Goal: Task Accomplishment & Management: Manage account settings

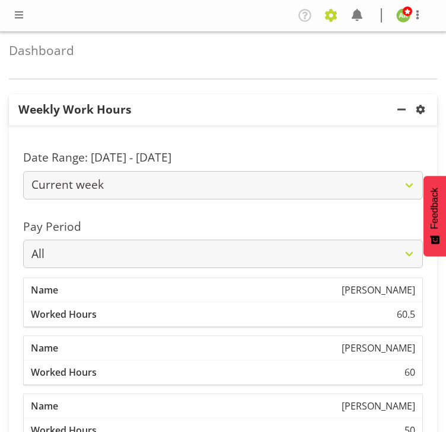
click at [335, 21] on span at bounding box center [330, 15] width 19 height 19
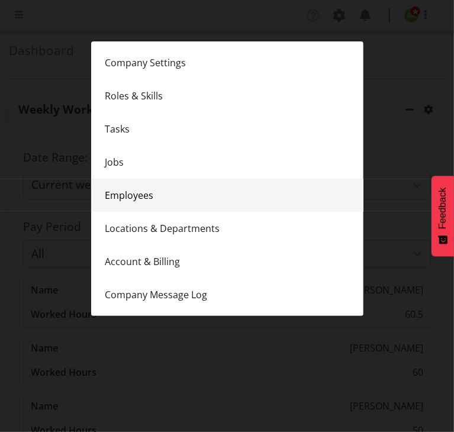
click at [159, 197] on link "Employees" at bounding box center [227, 195] width 273 height 33
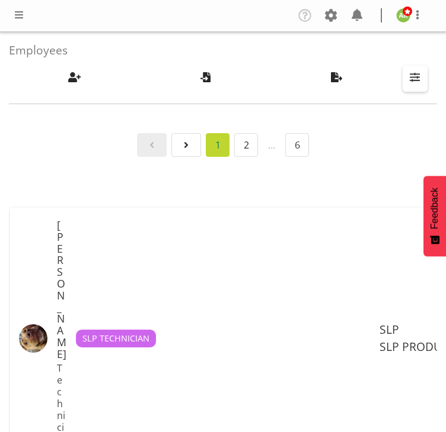
click at [411, 75] on span "button" at bounding box center [414, 76] width 15 height 15
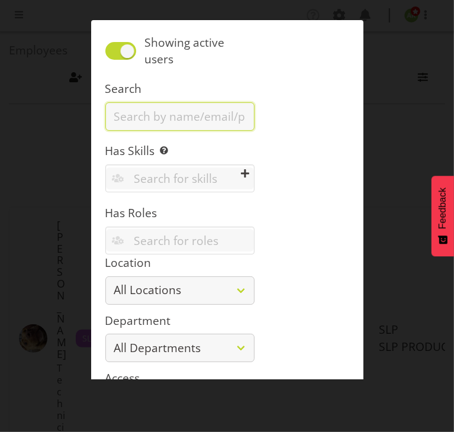
click at [193, 110] on input "text" at bounding box center [179, 116] width 149 height 28
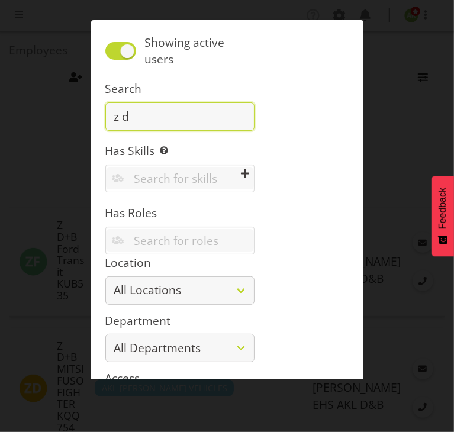
drag, startPoint x: 188, startPoint y: 126, endPoint x: 84, endPoint y: 110, distance: 105.5
click at [411, 92] on div "Showing active users Search z d Has Skills Enter any skills required for this s…" at bounding box center [423, 79] width 25 height 26
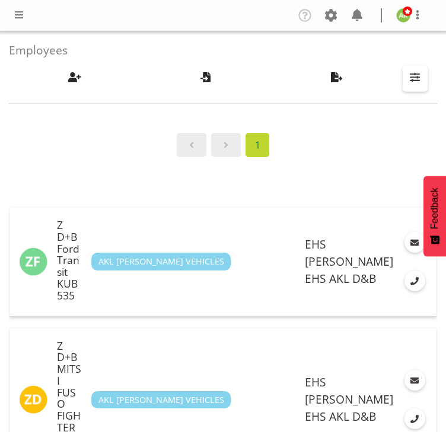
click at [418, 84] on span "button" at bounding box center [414, 76] width 15 height 15
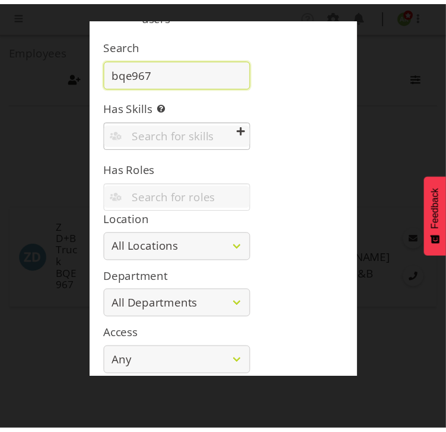
scroll to position [92, 0]
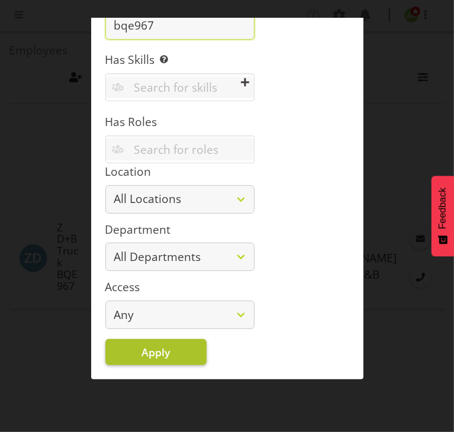
type input "bqe967"
click at [182, 354] on button "Apply" at bounding box center [155, 352] width 101 height 26
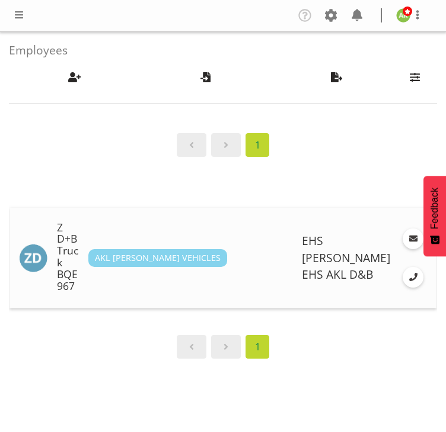
click at [79, 262] on h5 "Z D+B Truck BQE967" at bounding box center [68, 257] width 22 height 70
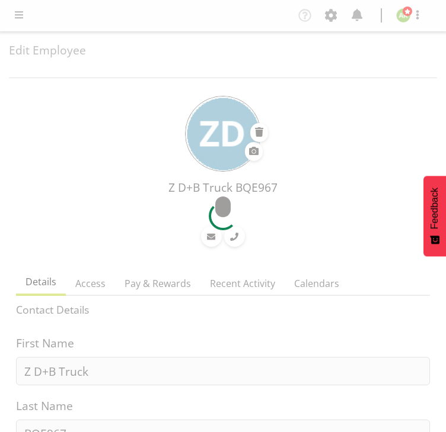
select select "TimelineWeek"
select select
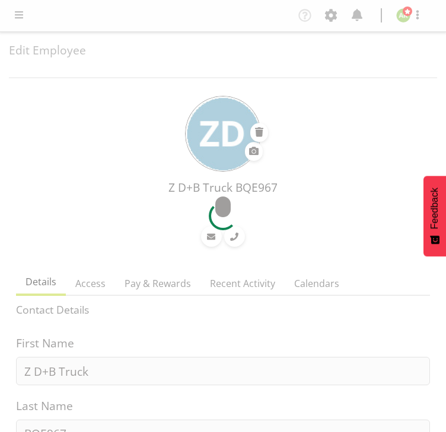
select select
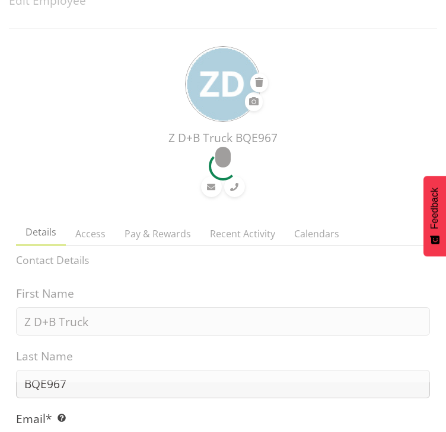
select select "35"
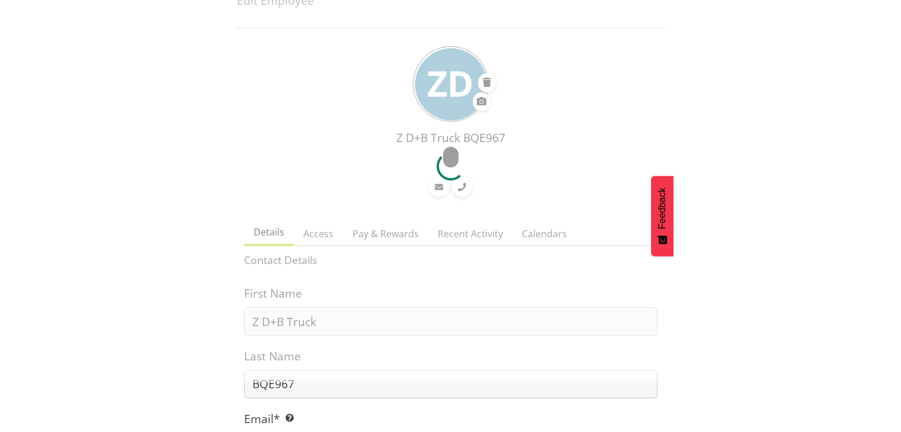
scroll to position [178, 0]
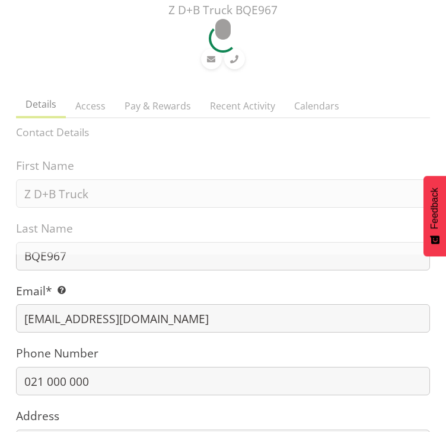
select select "36"
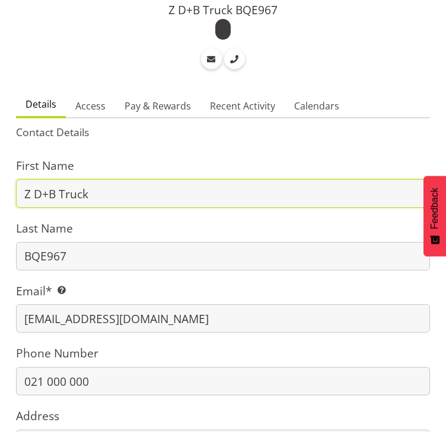
drag, startPoint x: 123, startPoint y: 197, endPoint x: -8, endPoint y: 185, distance: 132.1
click at [0, 185] on html "COAST GROUP Generator Rental Services LTD Company Settings Roles & Skills Tasks…" at bounding box center [223, 38] width 446 height 432
paste input "D+B Truck JDS412"
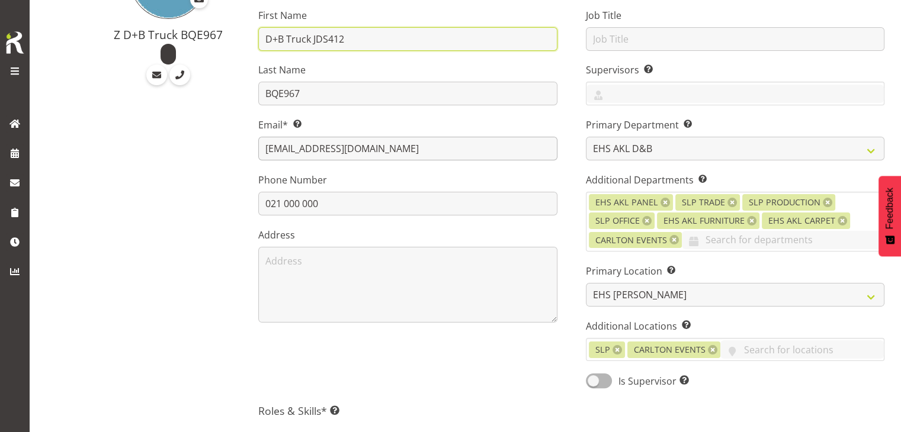
type input "D+B Truck JDS412"
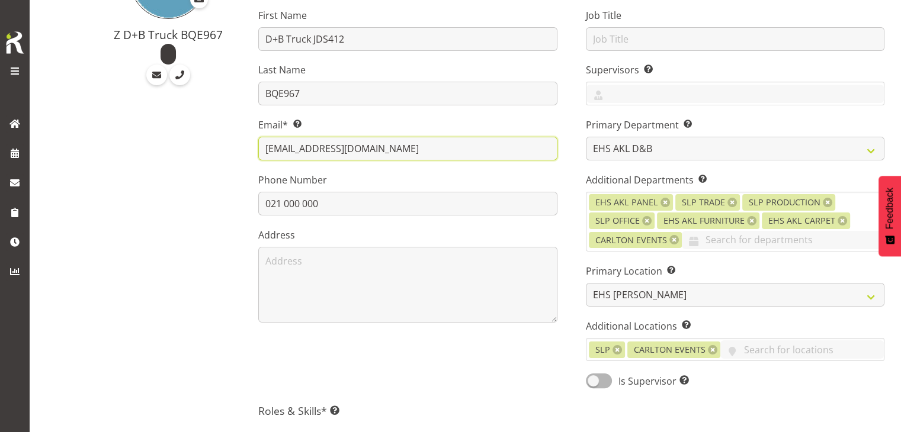
drag, startPoint x: 299, startPoint y: 146, endPoint x: 259, endPoint y: 149, distance: 39.2
click at [259, 149] on input "BQE967@exhibitionhire.com" at bounding box center [407, 149] width 299 height 24
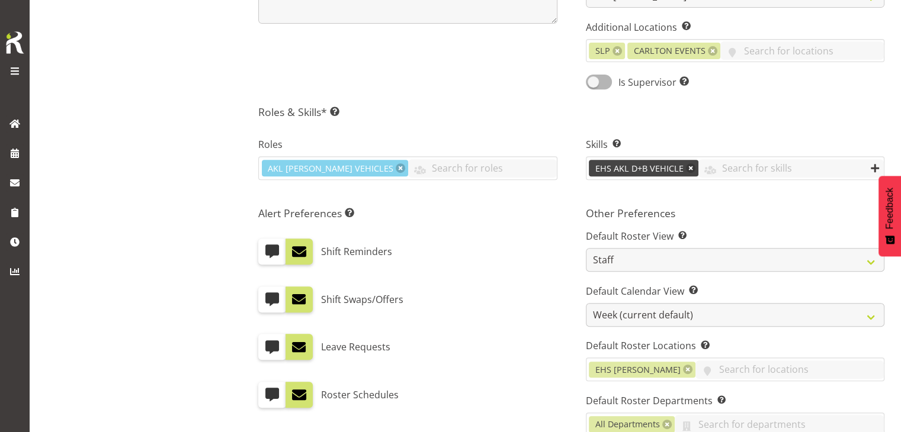
scroll to position [697, 0]
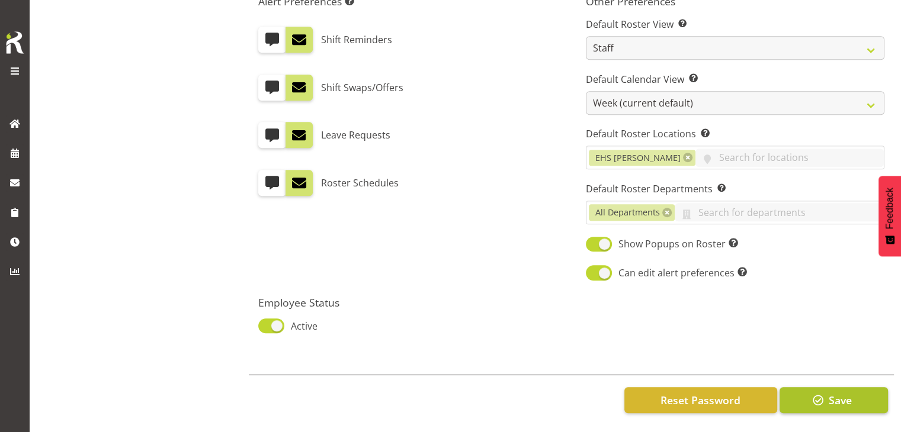
type input "JDS412@exhibitionhire.com"
click at [445, 396] on button "Save" at bounding box center [834, 400] width 108 height 26
